Goal: Task Accomplishment & Management: Use online tool/utility

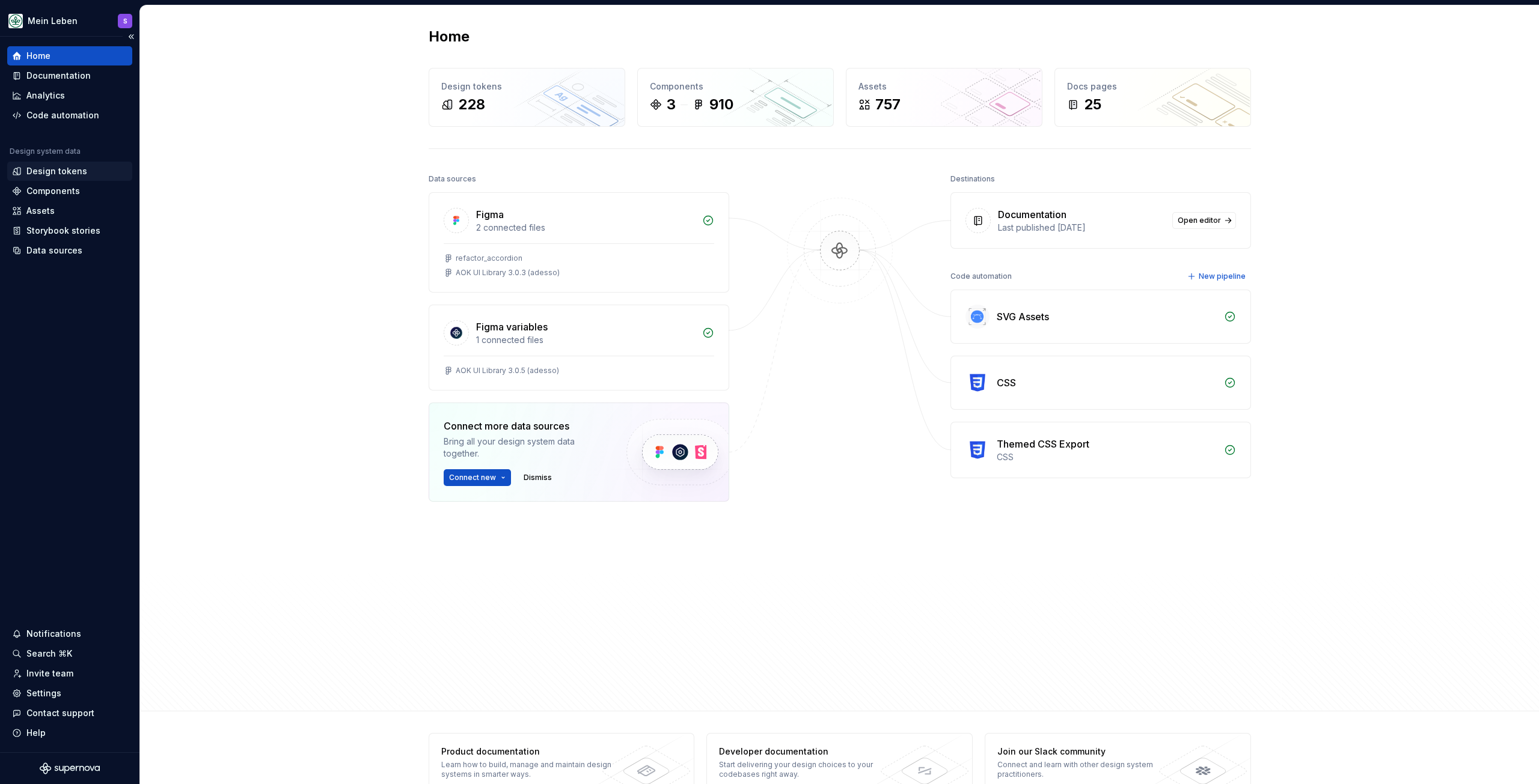
click at [74, 165] on div "Design tokens" at bounding box center [57, 171] width 61 height 12
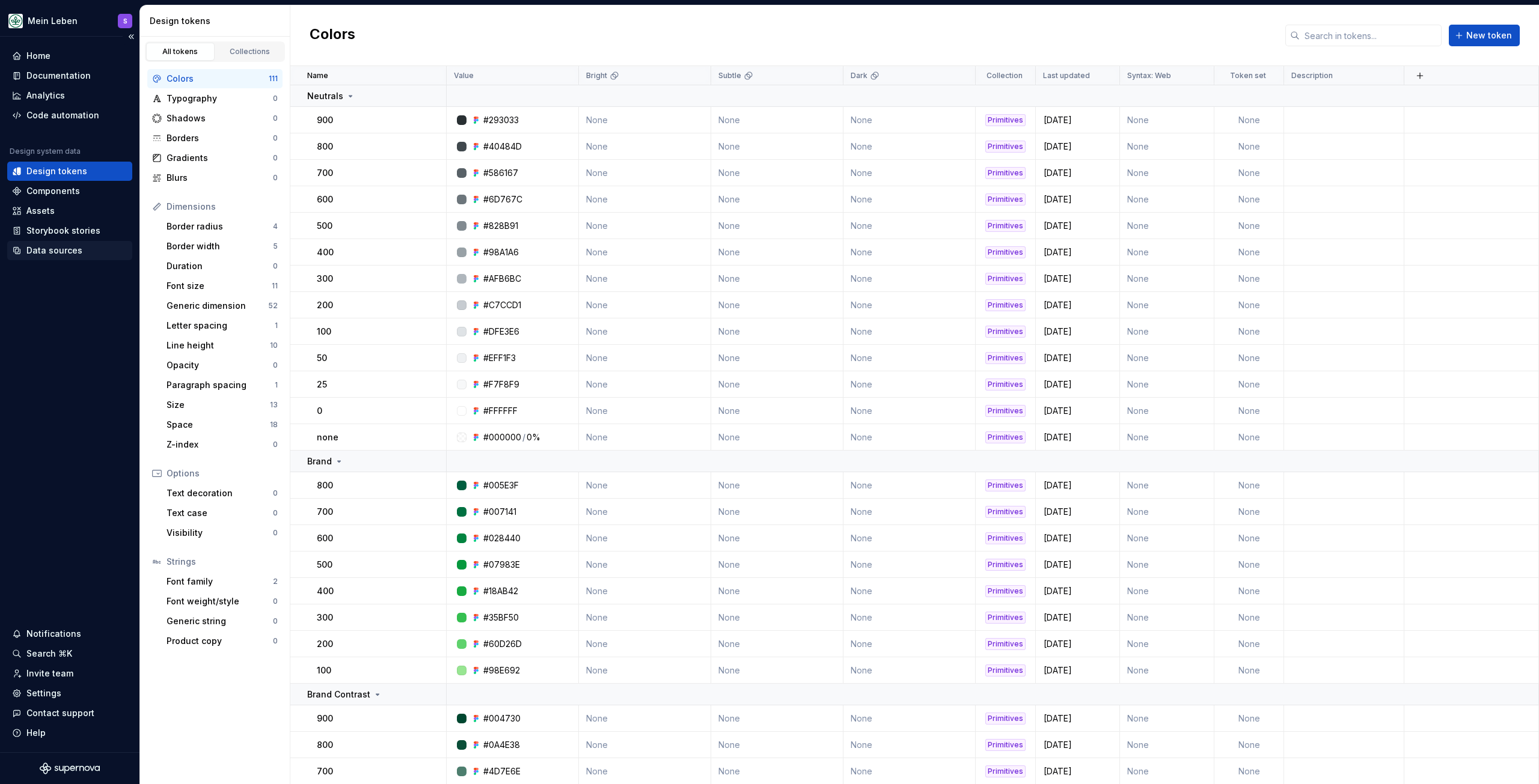
click at [63, 249] on div "Data sources" at bounding box center [54, 250] width 56 height 12
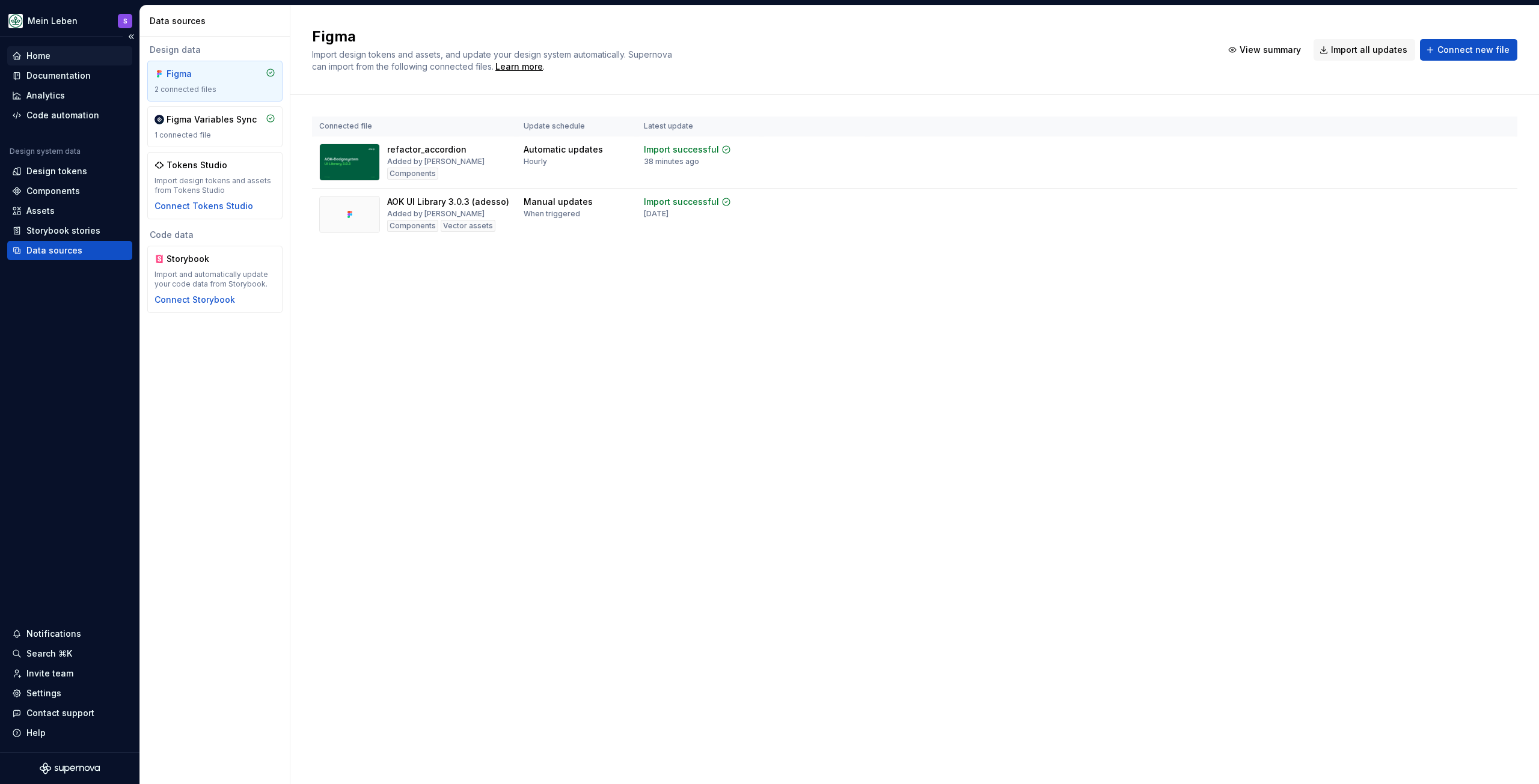
click at [51, 56] on div "Home" at bounding box center [69, 56] width 116 height 12
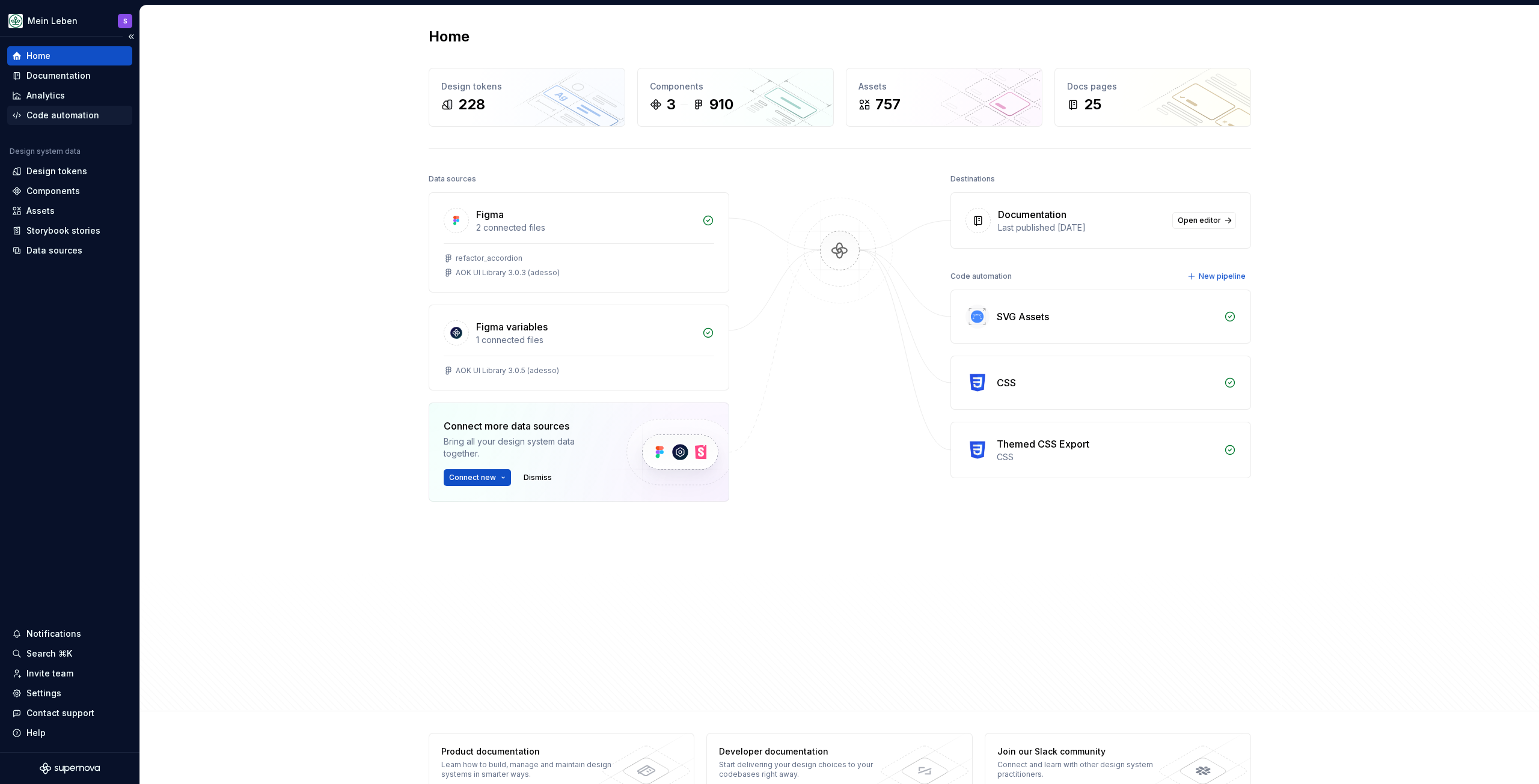
click at [67, 115] on div "Code automation" at bounding box center [63, 115] width 73 height 12
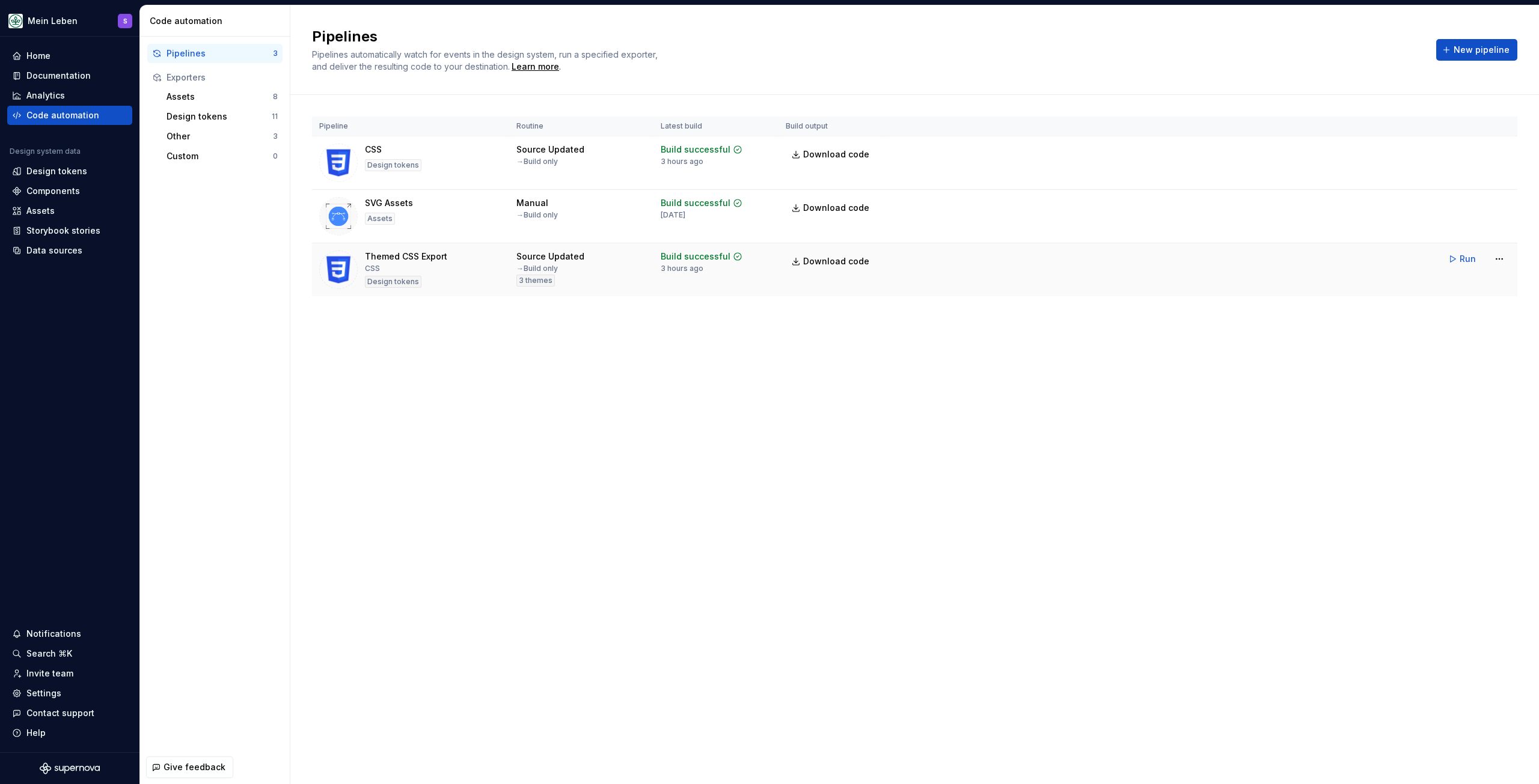
click at [418, 260] on div "Themed CSS Export" at bounding box center [406, 256] width 82 height 12
click at [526, 257] on div "Source Updated" at bounding box center [551, 256] width 68 height 12
click at [818, 260] on span "Download code" at bounding box center [836, 261] width 66 height 12
click at [1496, 262] on html "Mein Leben S Home Documentation Analytics Code automation Design system data De…" at bounding box center [769, 392] width 1539 height 784
click at [1480, 364] on link "View exporter on GitHub" at bounding box center [1484, 361] width 103 height 12
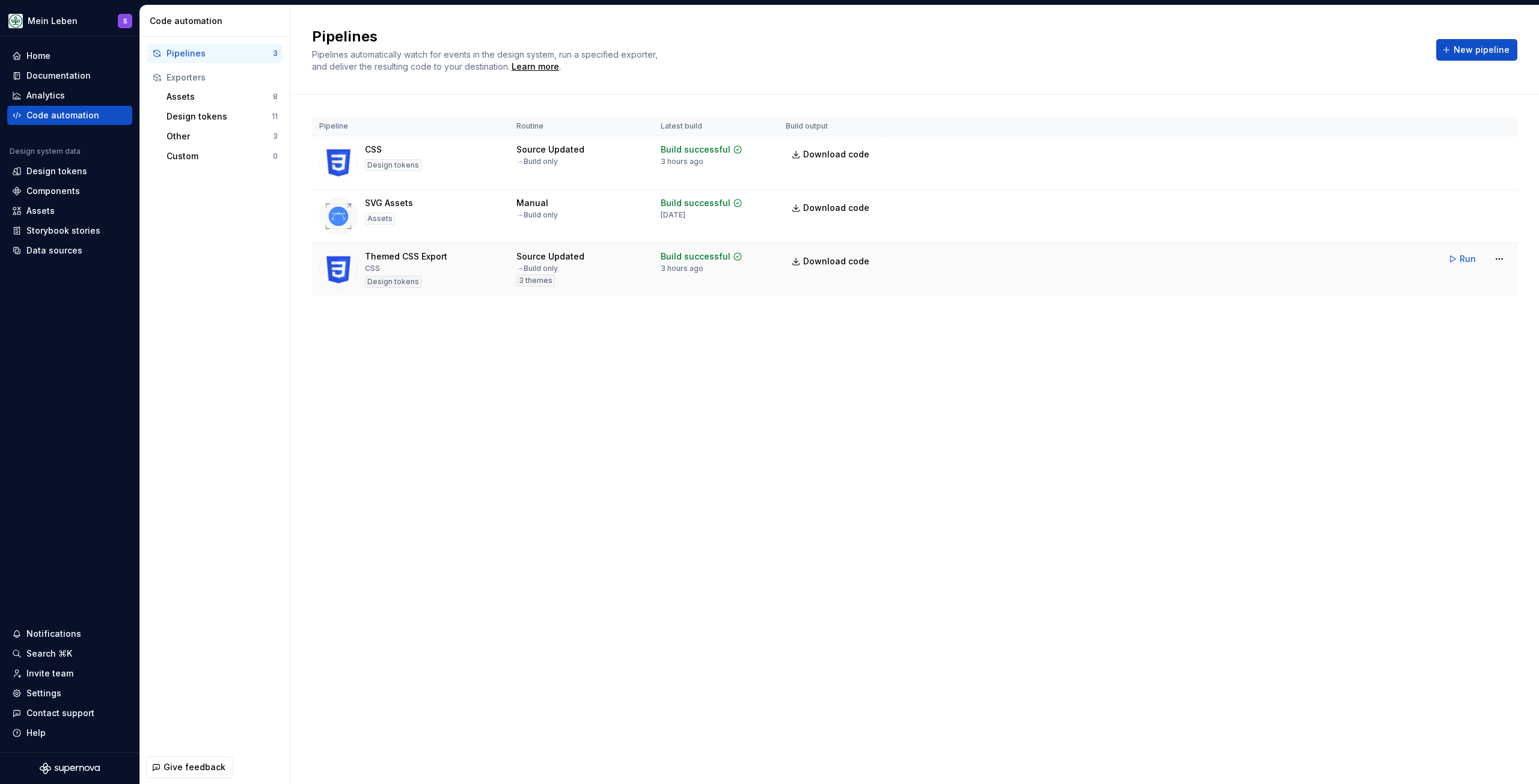
click at [531, 258] on div "Source Updated" at bounding box center [551, 256] width 68 height 12
click at [372, 256] on div "Themed CSS Export" at bounding box center [406, 256] width 82 height 12
click at [1498, 263] on html "Mein Leben S Home Documentation Analytics Code automation Design system data De…" at bounding box center [769, 392] width 1539 height 784
click at [1464, 287] on div "Edit pipeline" at bounding box center [1484, 284] width 103 height 12
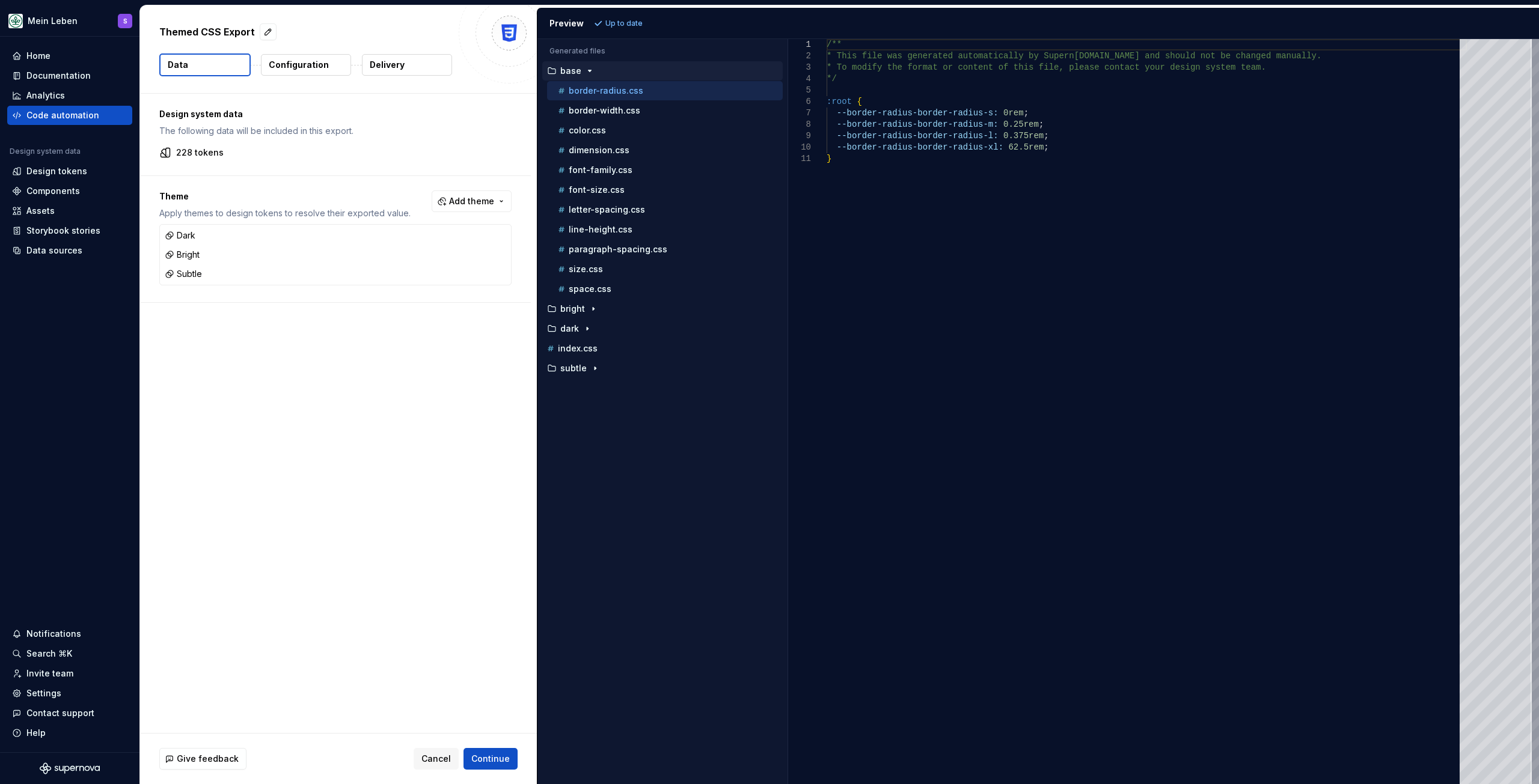
click at [299, 67] on p "Configuration" at bounding box center [298, 64] width 60 height 12
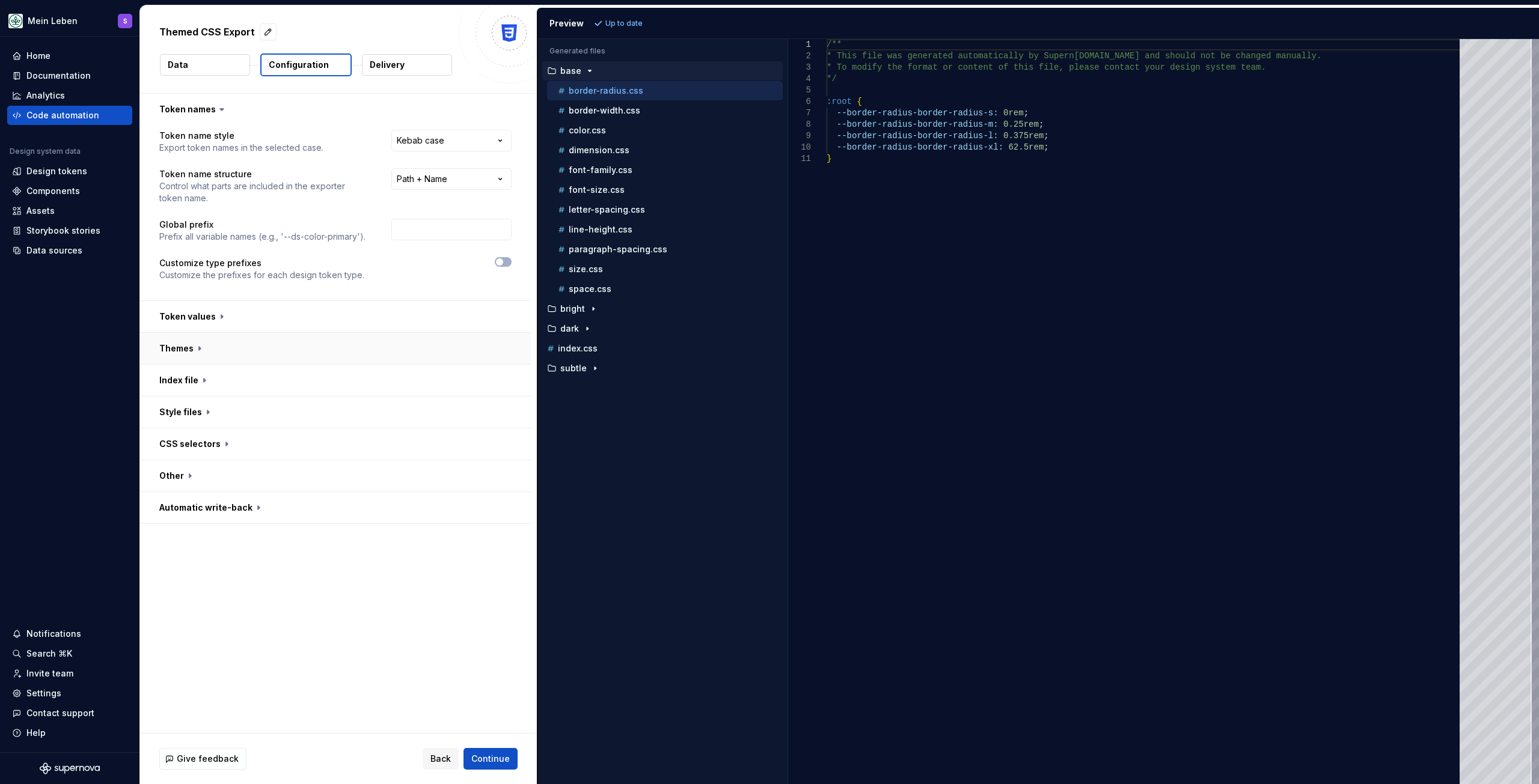
click at [197, 347] on button "button" at bounding box center [335, 348] width 391 height 32
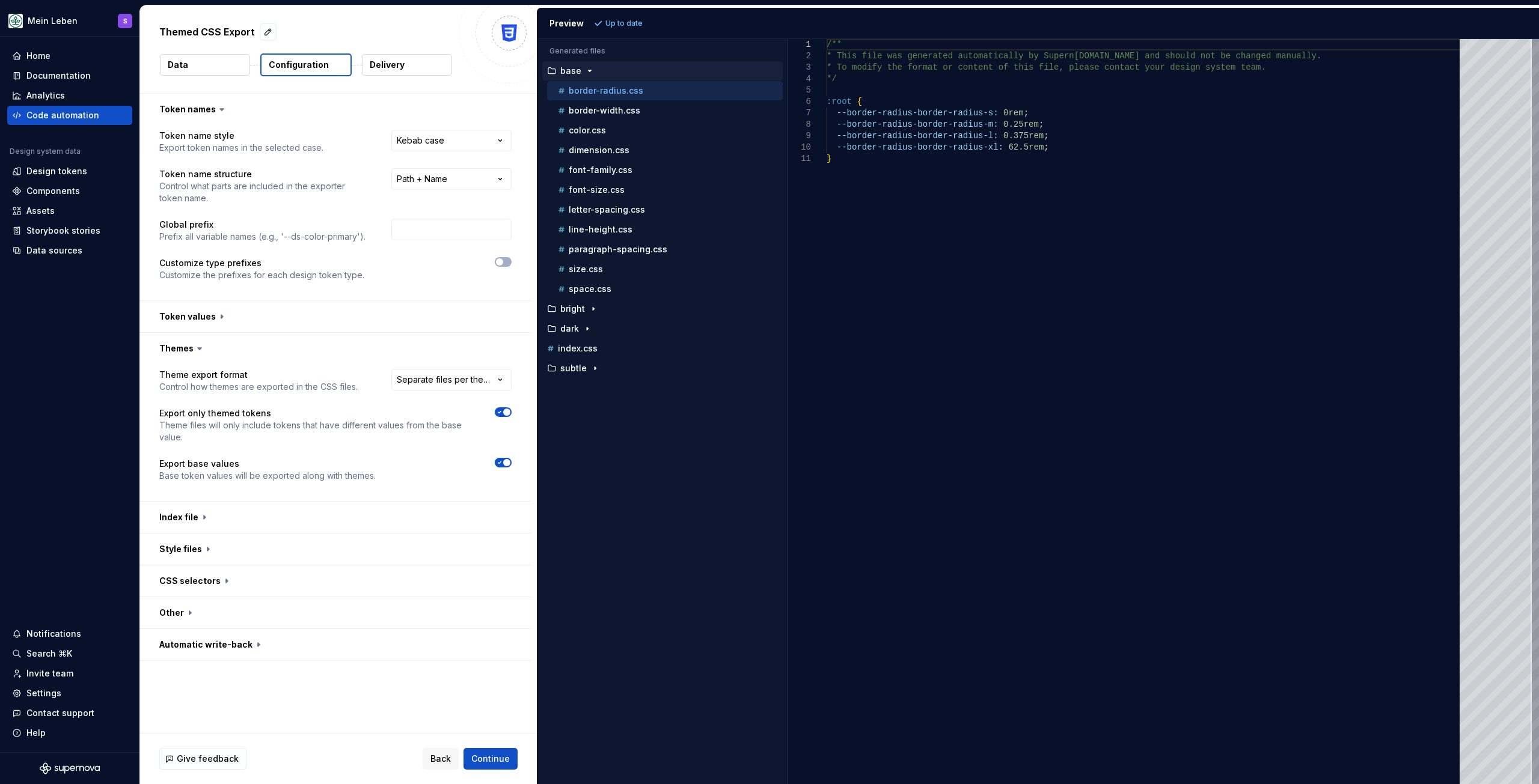
click at [212, 74] on button "Data" at bounding box center [205, 64] width 90 height 22
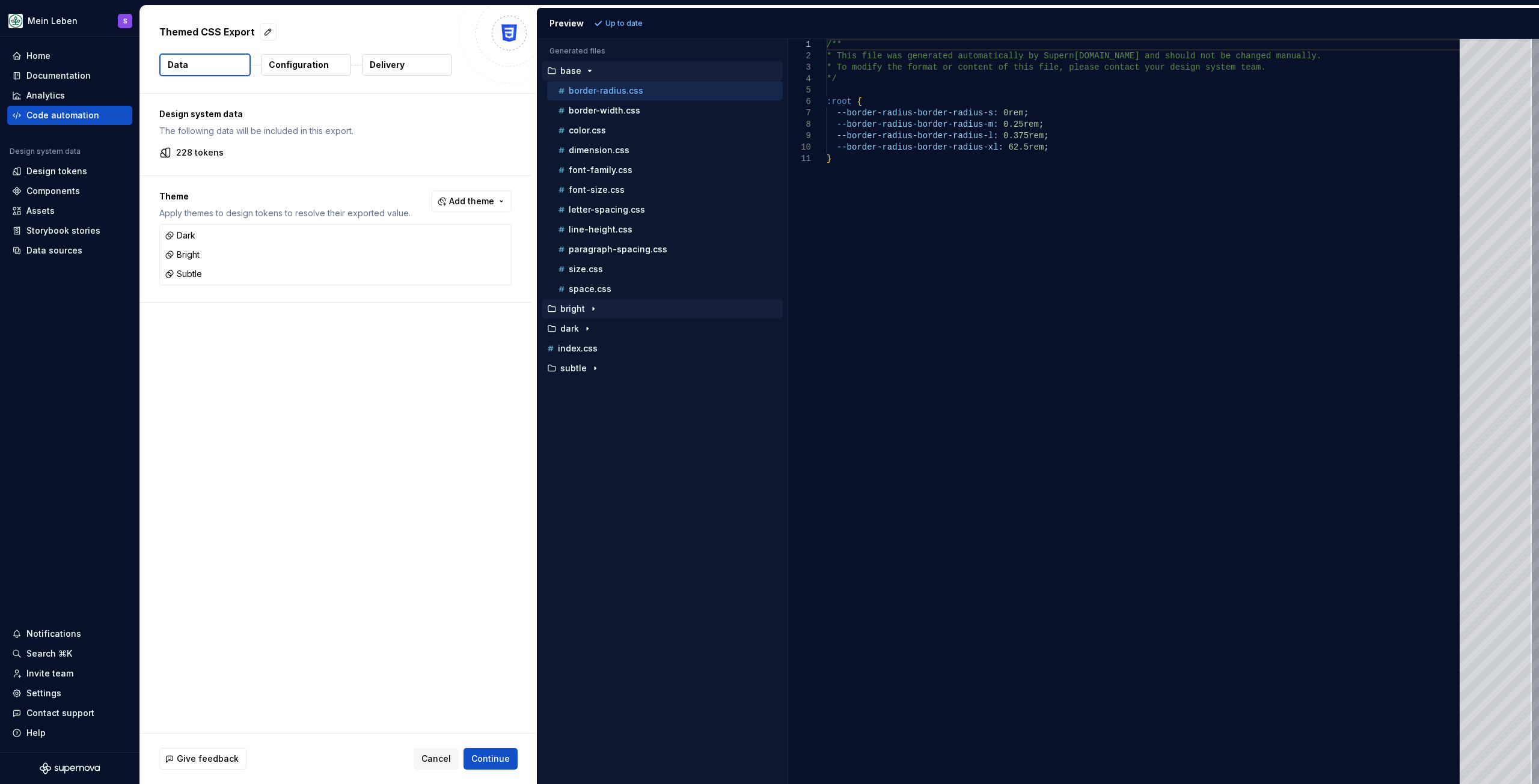
click at [593, 311] on icon "button" at bounding box center [593, 309] width 10 height 10
click at [586, 342] on button "dark" at bounding box center [662, 348] width 241 height 13
click at [591, 407] on icon "button" at bounding box center [595, 408] width 10 height 10
click at [585, 330] on p "color.css" at bounding box center [587, 329] width 37 height 10
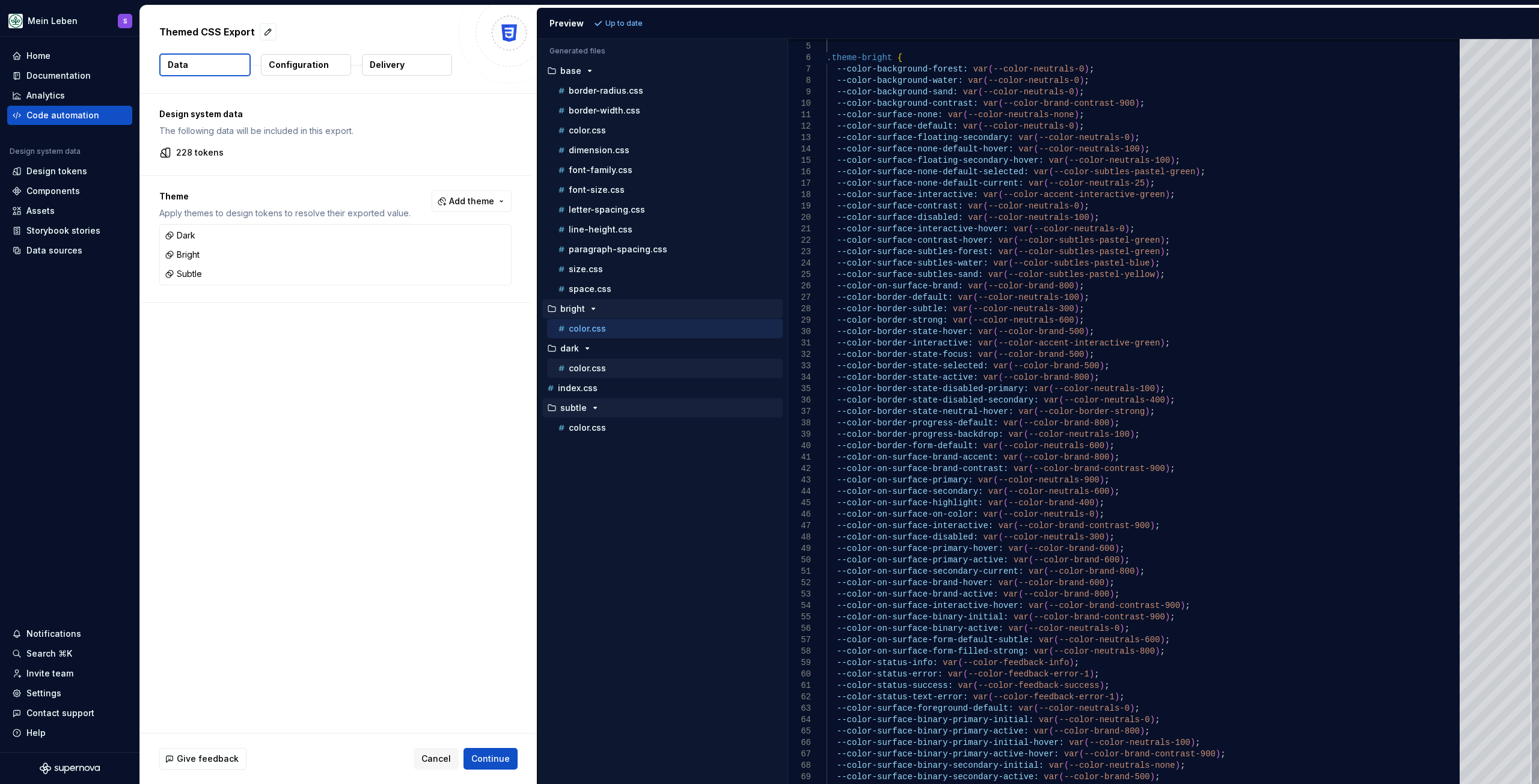
click at [591, 372] on p "color.css" at bounding box center [587, 369] width 37 height 10
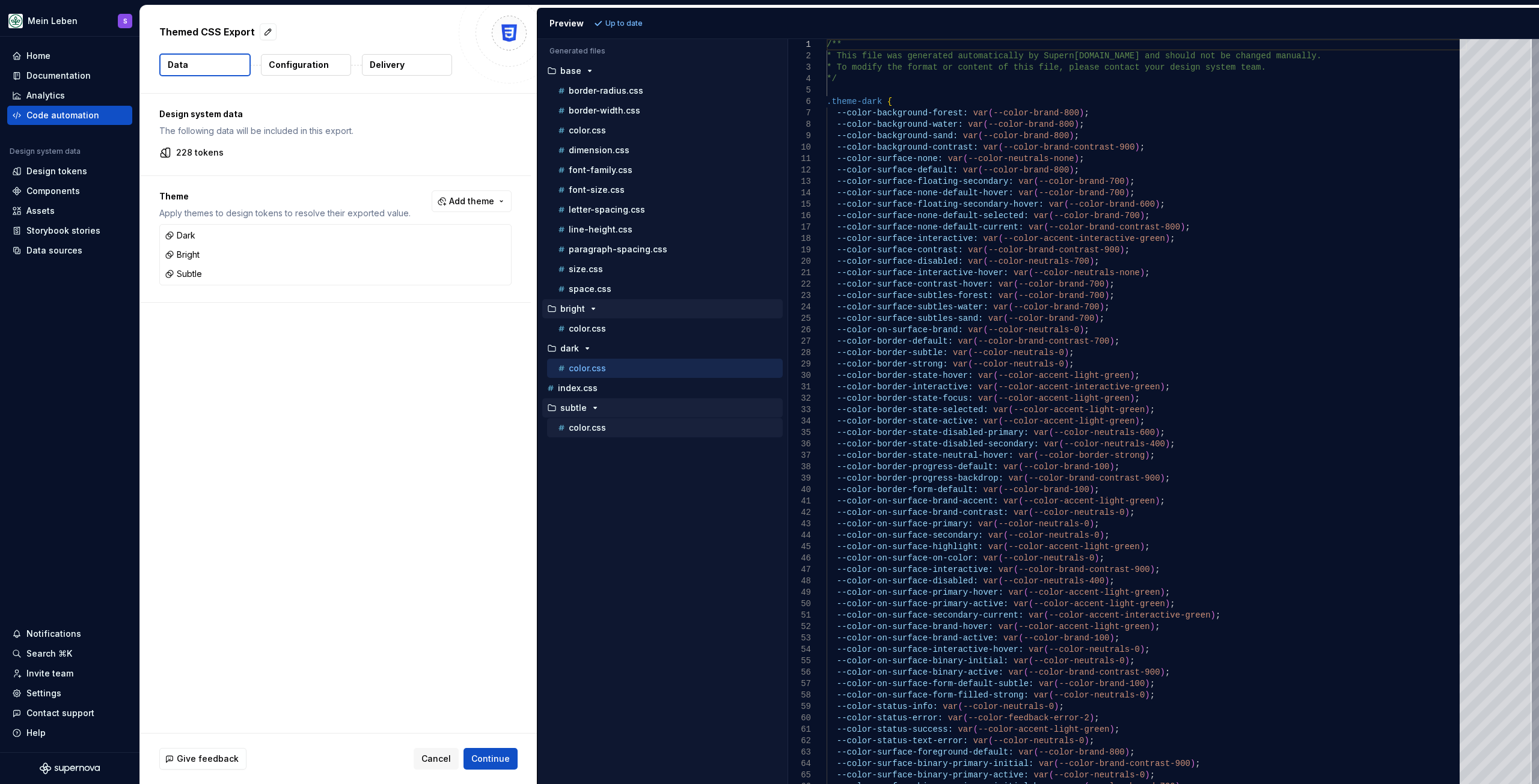
click at [591, 428] on p "color.css" at bounding box center [587, 428] width 37 height 10
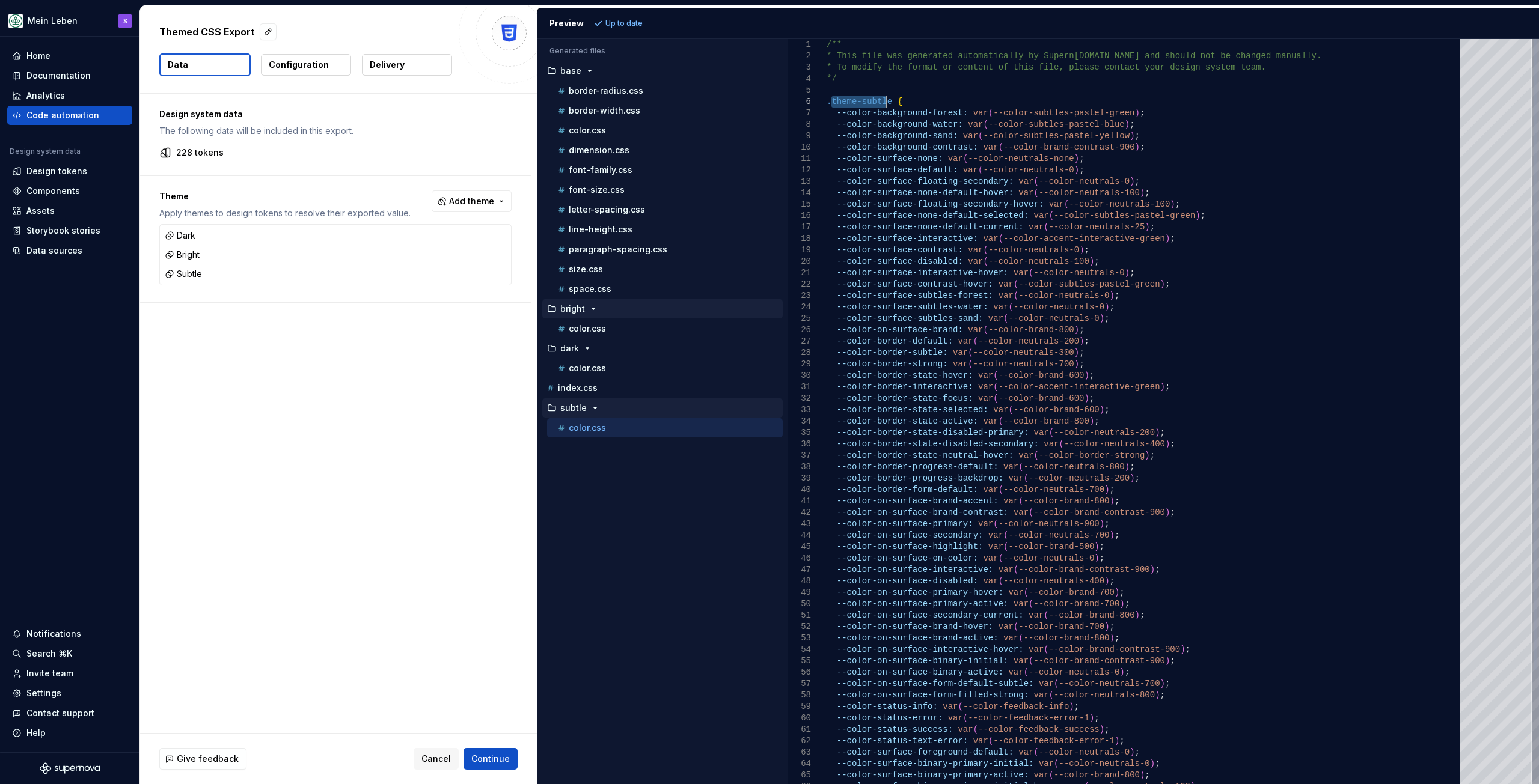
drag, startPoint x: 830, startPoint y: 101, endPoint x: 886, endPoint y: 99, distance: 56.0
click at [886, 99] on div "/** * This file was generated automatically by Supern [DOMAIN_NAME] and should …" at bounding box center [1146, 479] width 640 height 879
click at [893, 95] on div "/** * This file was generated automatically by Supern [DOMAIN_NAME] and should …" at bounding box center [1146, 479] width 640 height 879
click at [591, 330] on p "color.css" at bounding box center [587, 329] width 37 height 10
type textarea "**********"
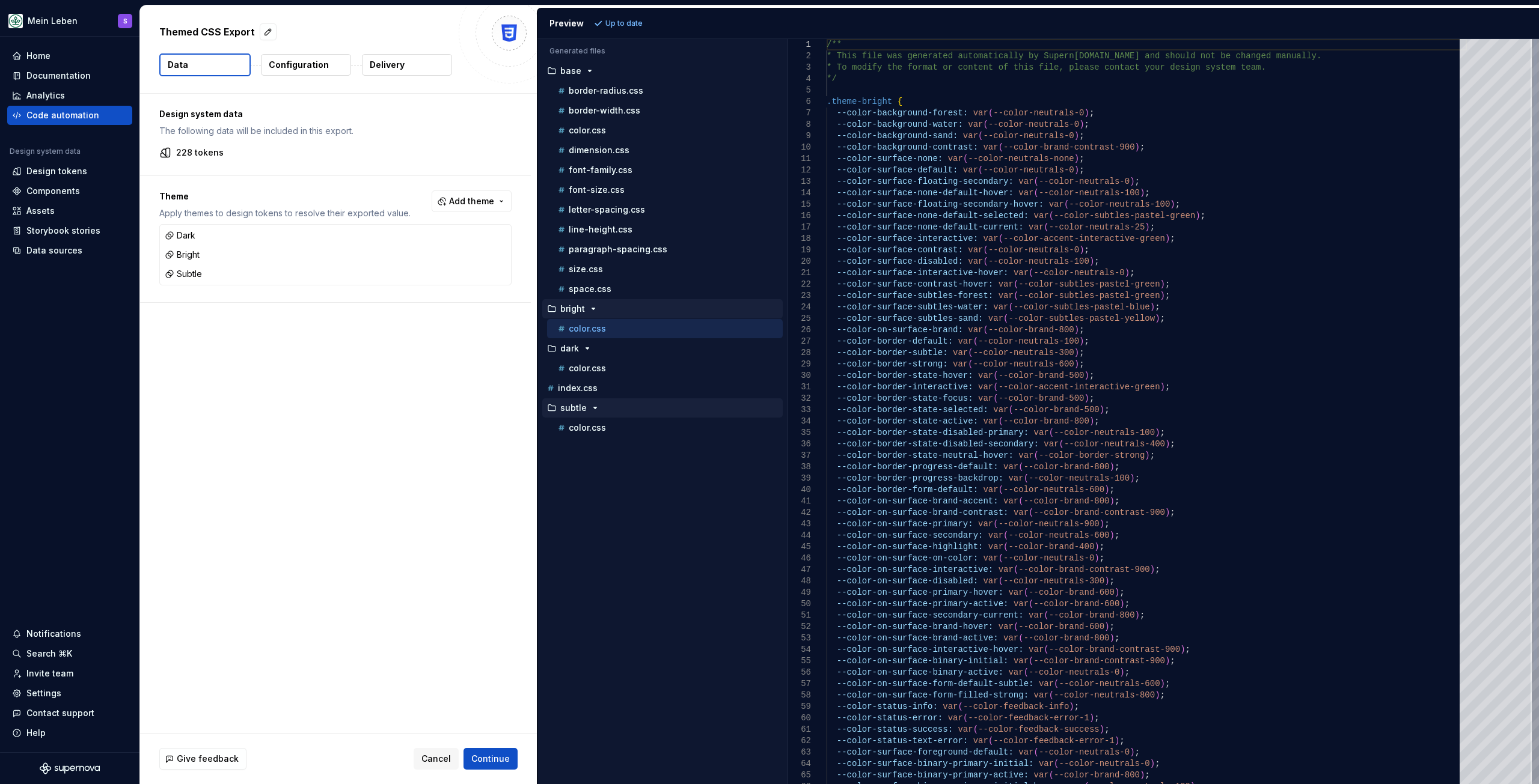
drag, startPoint x: 826, startPoint y: 102, endPoint x: 836, endPoint y: 104, distance: 10.2
click at [836, 104] on div "/** * This file was generated automatically by Supern [DOMAIN_NAME] and should …" at bounding box center [1182, 411] width 712 height 745
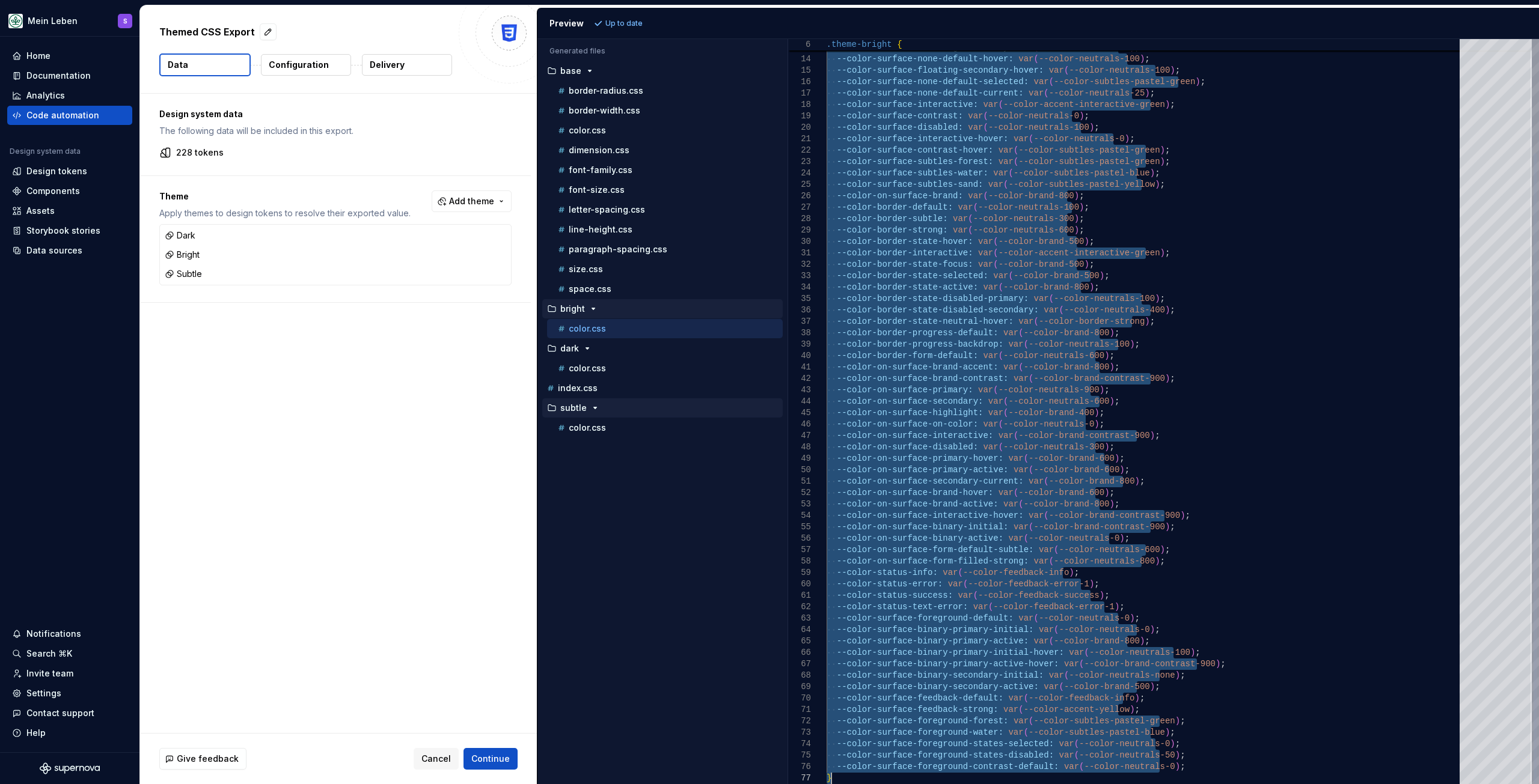
drag, startPoint x: 828, startPoint y: 103, endPoint x: 903, endPoint y: 775, distance: 676.2
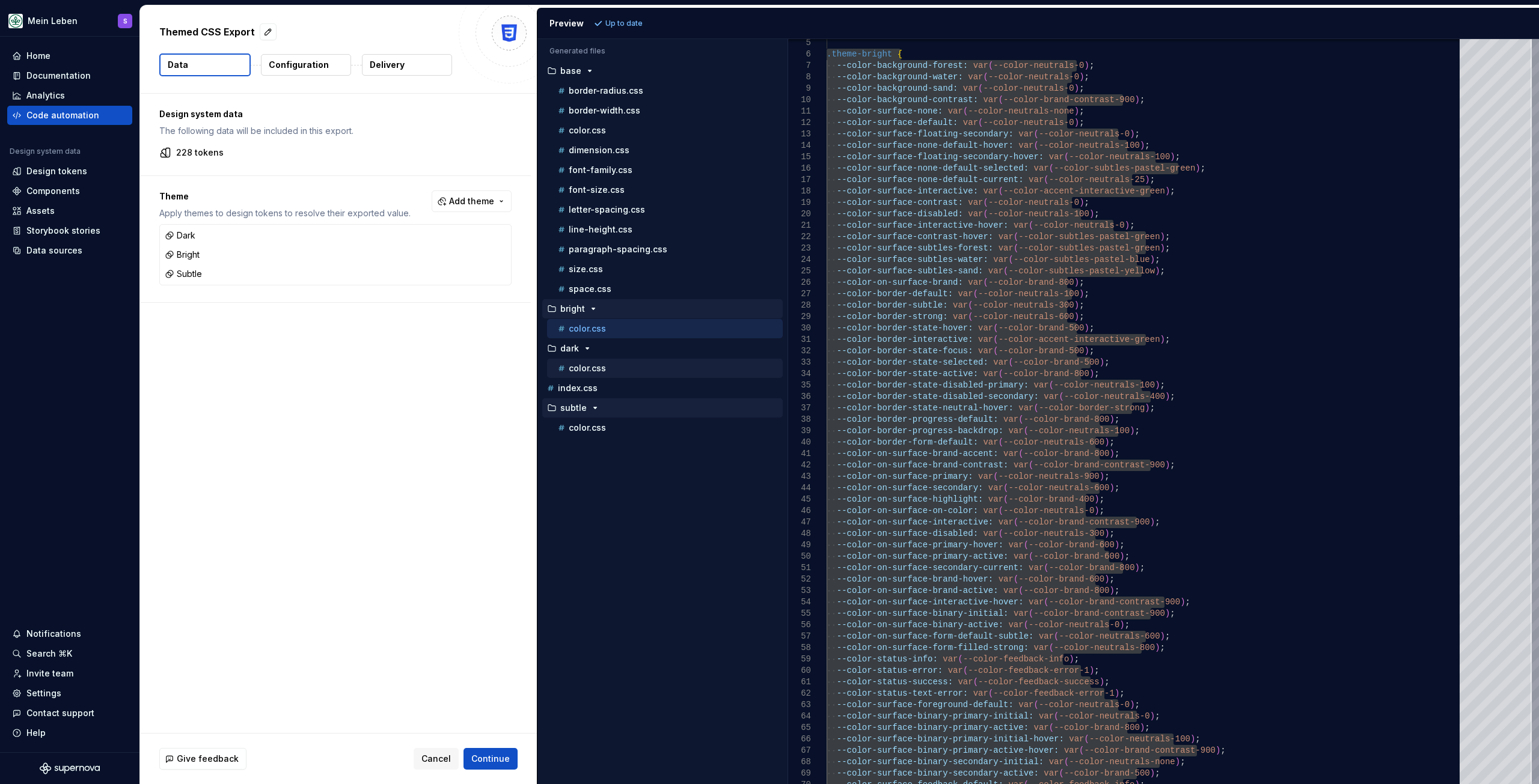
click at [598, 370] on p "color.css" at bounding box center [587, 369] width 37 height 10
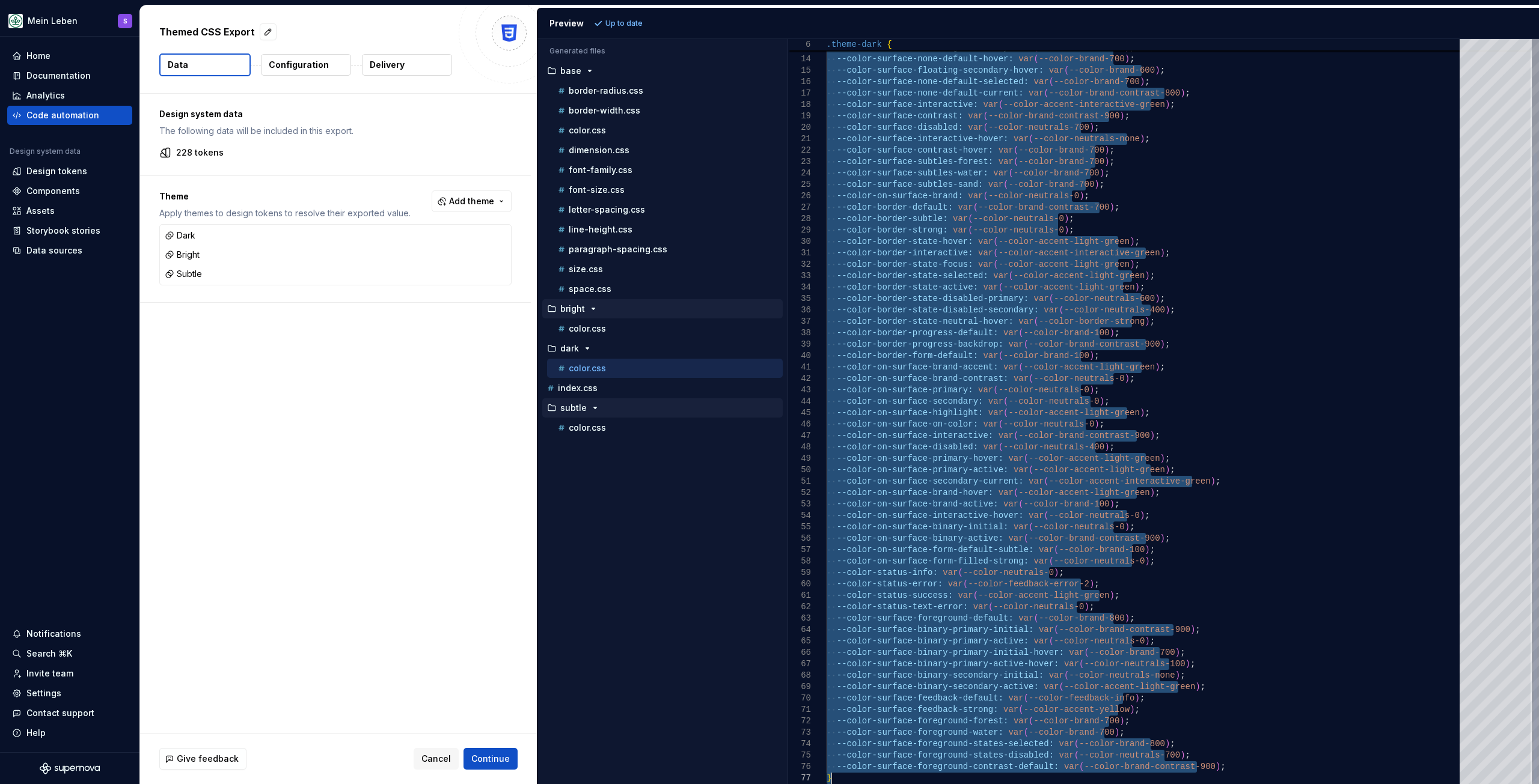
drag, startPoint x: 828, startPoint y: 101, endPoint x: 1009, endPoint y: 812, distance: 733.7
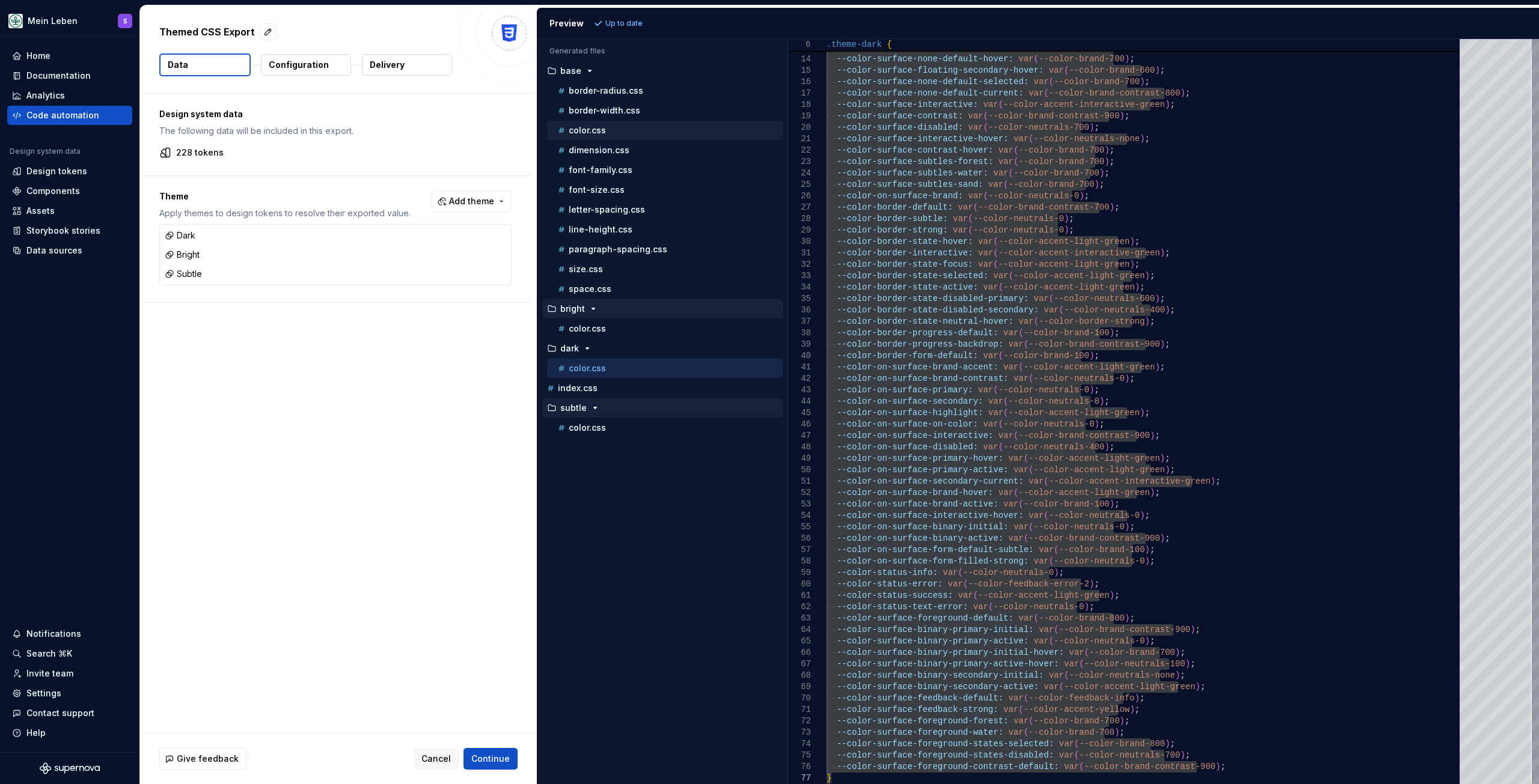
click at [588, 131] on p "color.css" at bounding box center [587, 130] width 37 height 10
type textarea "**********"
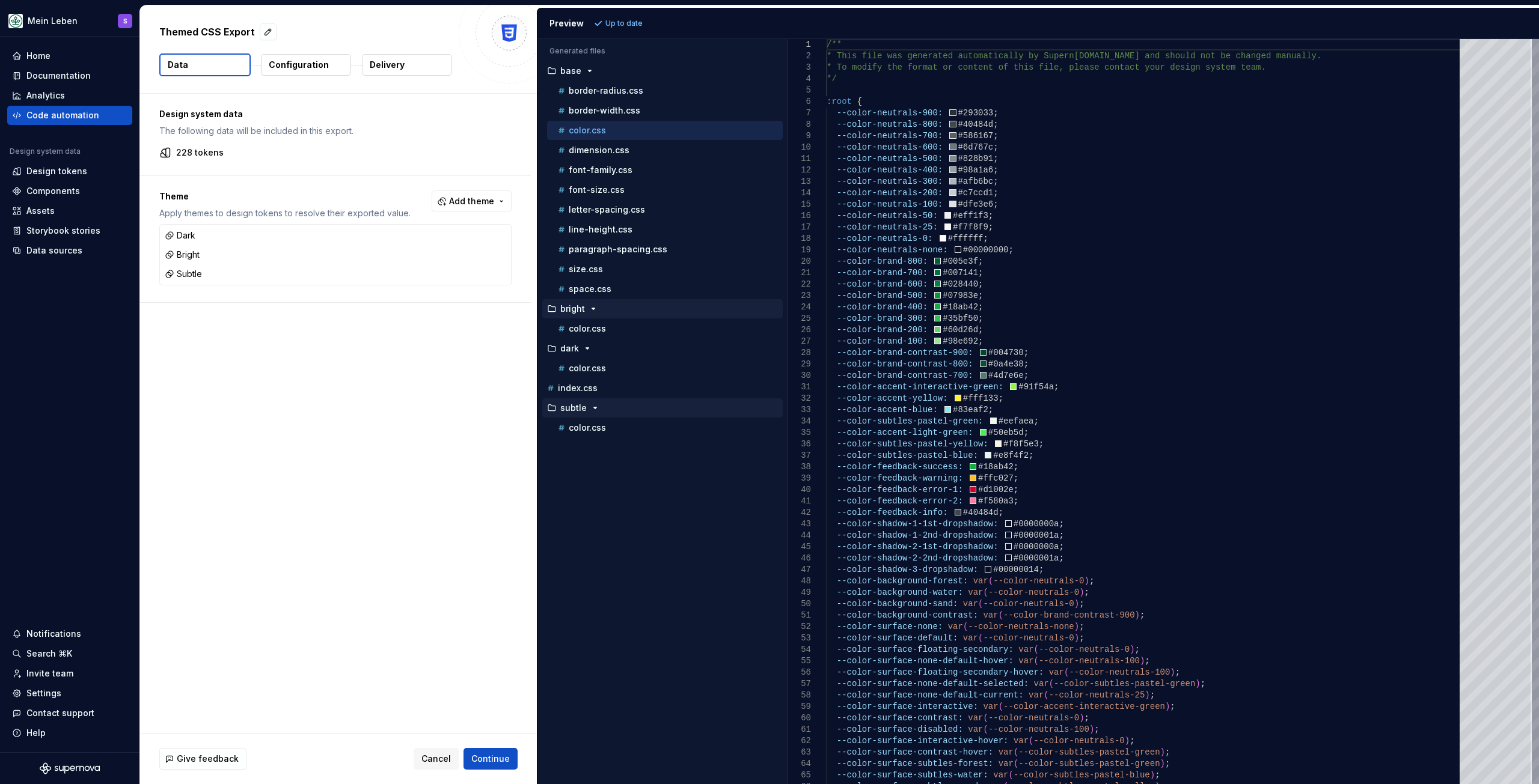
click at [352, 450] on div "Design system data The following data will be included in this export. 228 toke…" at bounding box center [338, 414] width 397 height 639
click at [316, 64] on p "Configuration" at bounding box center [298, 64] width 60 height 12
